Goal: Information Seeking & Learning: Learn about a topic

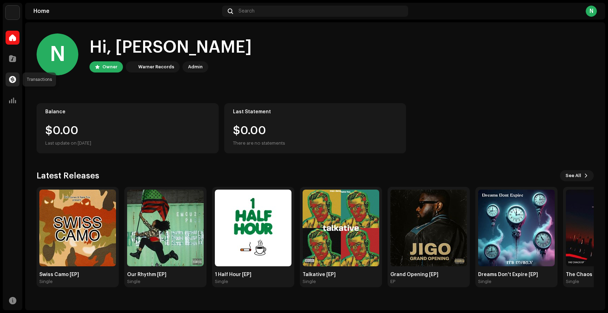
click at [15, 79] on span at bounding box center [12, 80] width 7 height 6
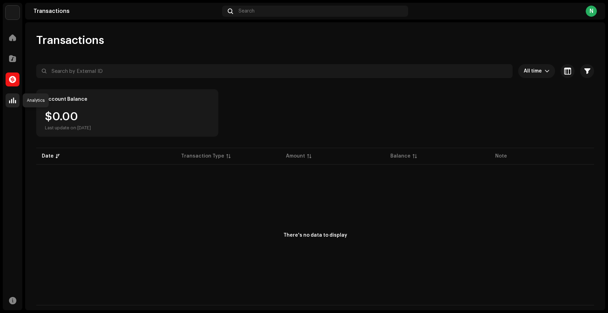
click at [17, 102] on div at bounding box center [13, 100] width 14 height 14
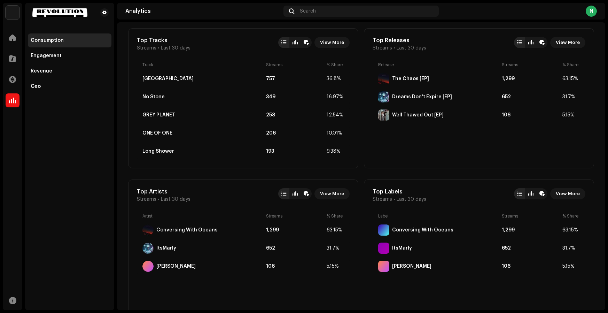
scroll to position [252, 0]
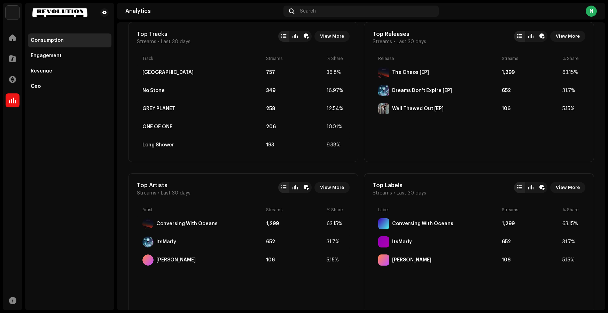
click at [479, 134] on div "Release Streams % Share The Chaos [EP] 1,299 63.15% Dreams Don't Expire [EP] 65…" at bounding box center [479, 104] width 213 height 97
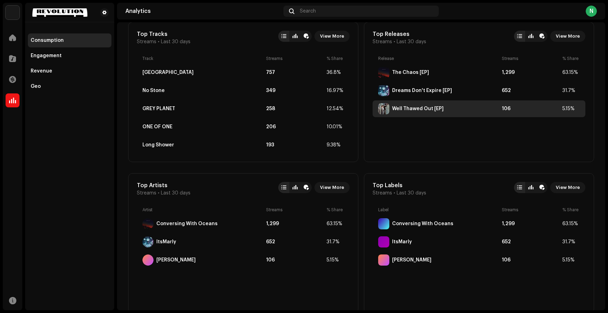
click at [505, 111] on div "Well Thawed Out [EP] 106 5.15%" at bounding box center [479, 108] width 213 height 17
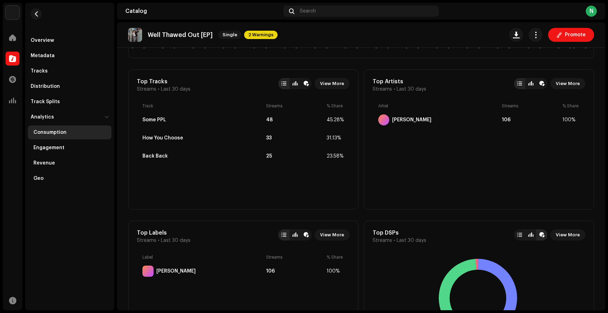
scroll to position [30, 0]
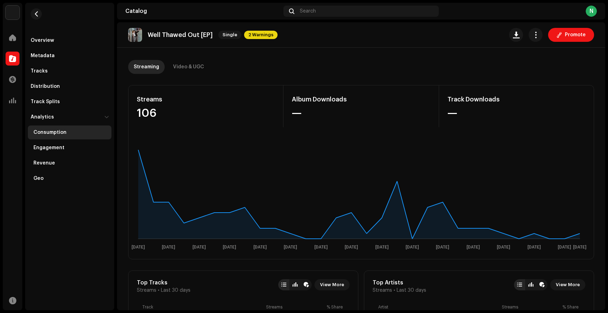
click at [51, 132] on div "Consumption" at bounding box center [49, 133] width 33 height 6
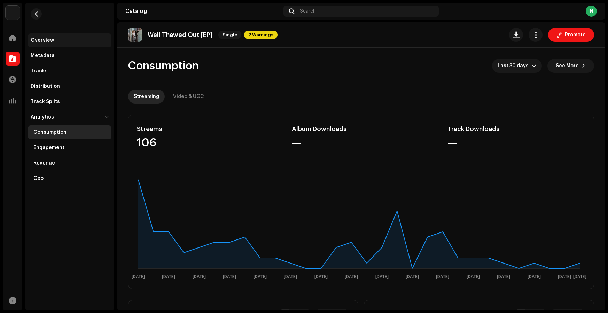
click at [51, 39] on div "Overview" at bounding box center [42, 41] width 23 height 6
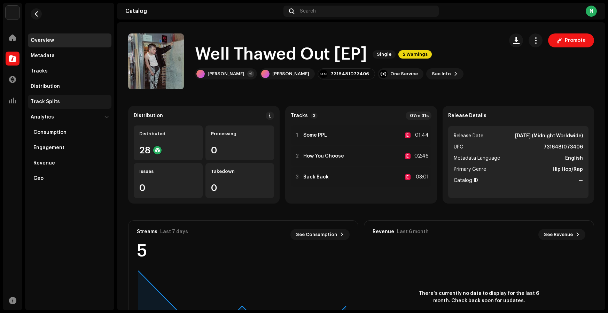
click at [52, 103] on div "Track Splits" at bounding box center [45, 102] width 29 height 6
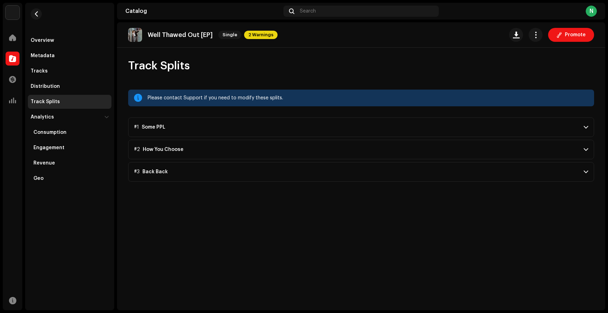
click at [277, 125] on p-accordion-header "#1 Some PPL" at bounding box center [361, 126] width 466 height 19
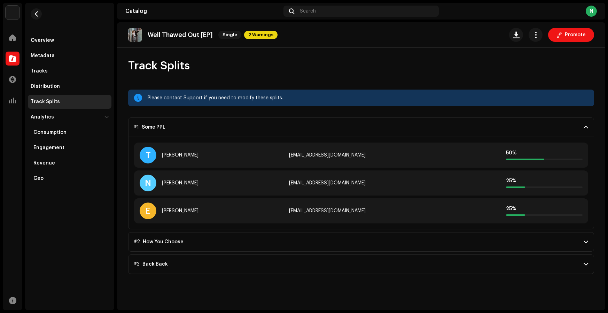
click at [277, 125] on p-accordion-header "#1 Some PPL" at bounding box center [361, 126] width 466 height 19
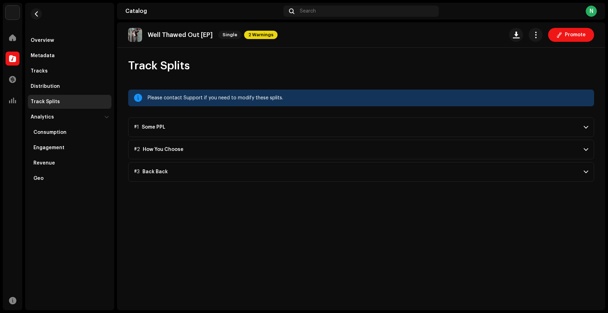
click at [267, 147] on p-accordion-header "#2 How You Choose" at bounding box center [361, 149] width 466 height 19
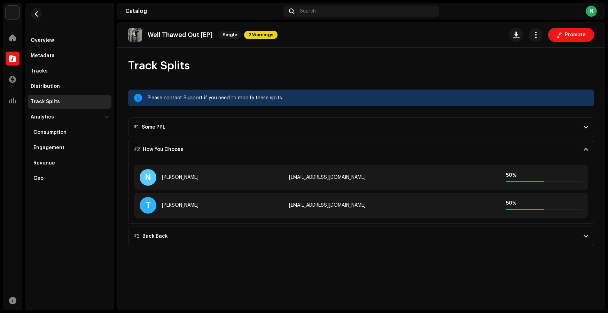
click at [267, 147] on p-accordion-header "#2 How You Choose" at bounding box center [361, 149] width 466 height 19
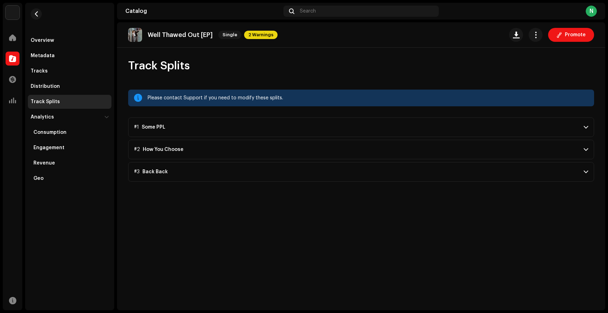
click at [256, 172] on p-accordion-header "#3 Back Back" at bounding box center [361, 171] width 466 height 19
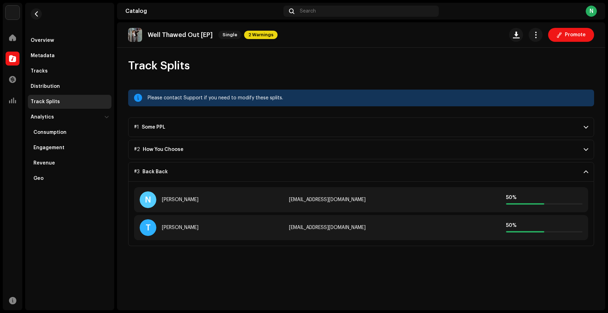
click at [256, 172] on p-accordion-header "#3 Back Back" at bounding box center [361, 171] width 466 height 19
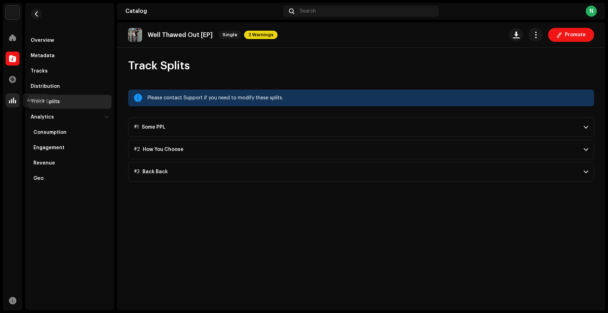
click at [15, 102] on span at bounding box center [12, 100] width 7 height 6
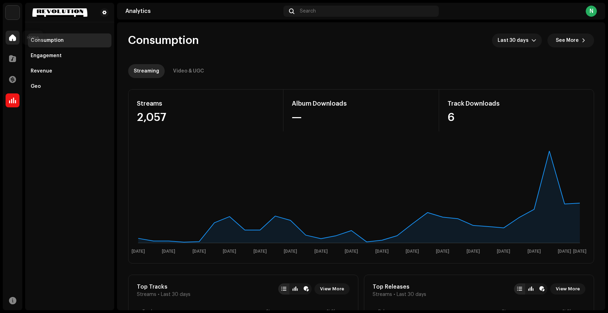
click at [13, 39] on span at bounding box center [12, 38] width 7 height 6
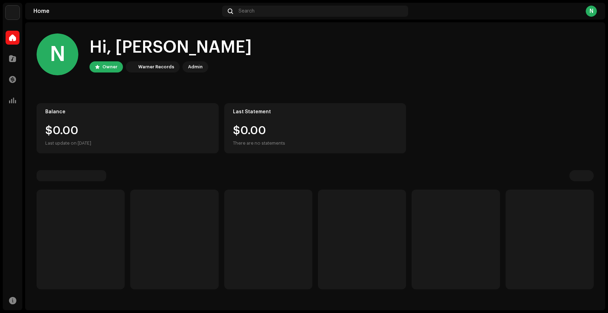
click at [13, 39] on span at bounding box center [12, 38] width 7 height 6
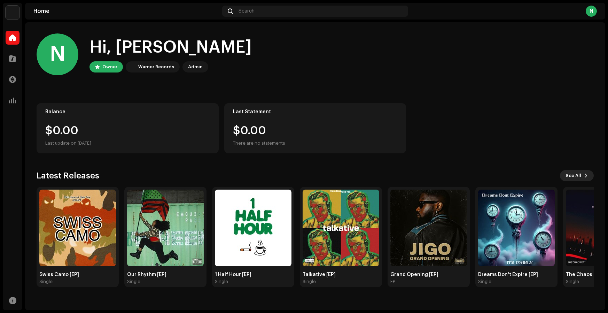
click at [571, 174] on span "See All" at bounding box center [573, 176] width 16 height 14
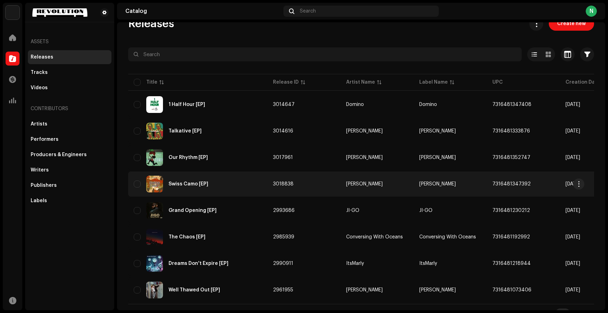
scroll to position [30, 0]
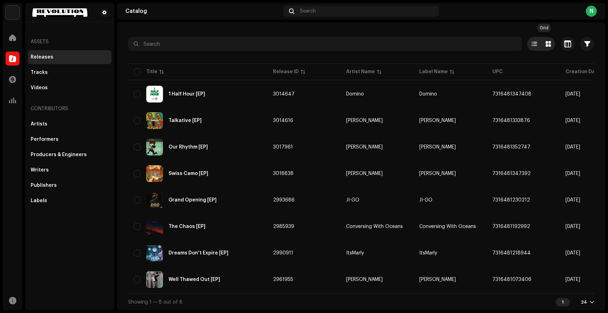
click at [541, 42] on div at bounding box center [548, 44] width 14 height 14
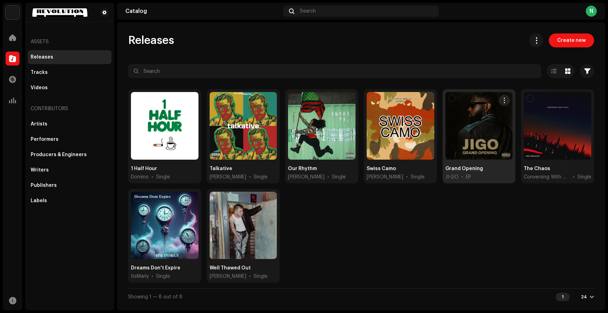
click at [467, 175] on div "EP" at bounding box center [468, 176] width 5 height 7
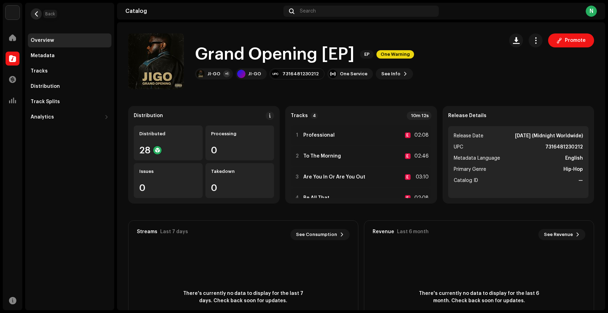
click at [38, 15] on span "button" at bounding box center [36, 14] width 5 height 6
